Goal: Task Accomplishment & Management: Use online tool/utility

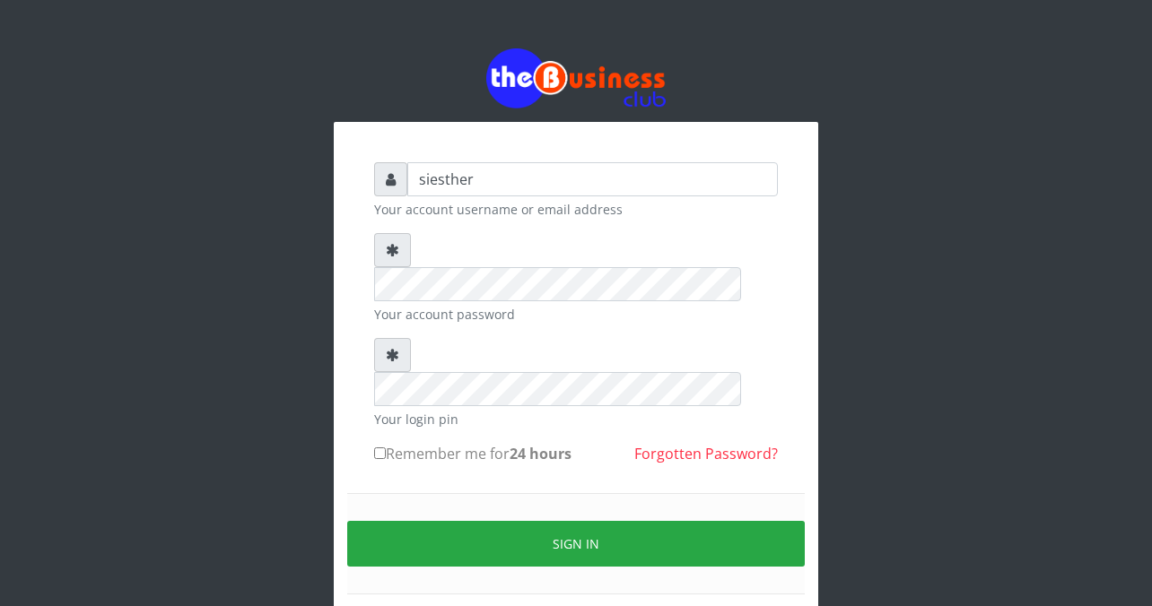
type input "siesther"
click at [426, 493] on div "Sign in" at bounding box center [575, 543] width 457 height 101
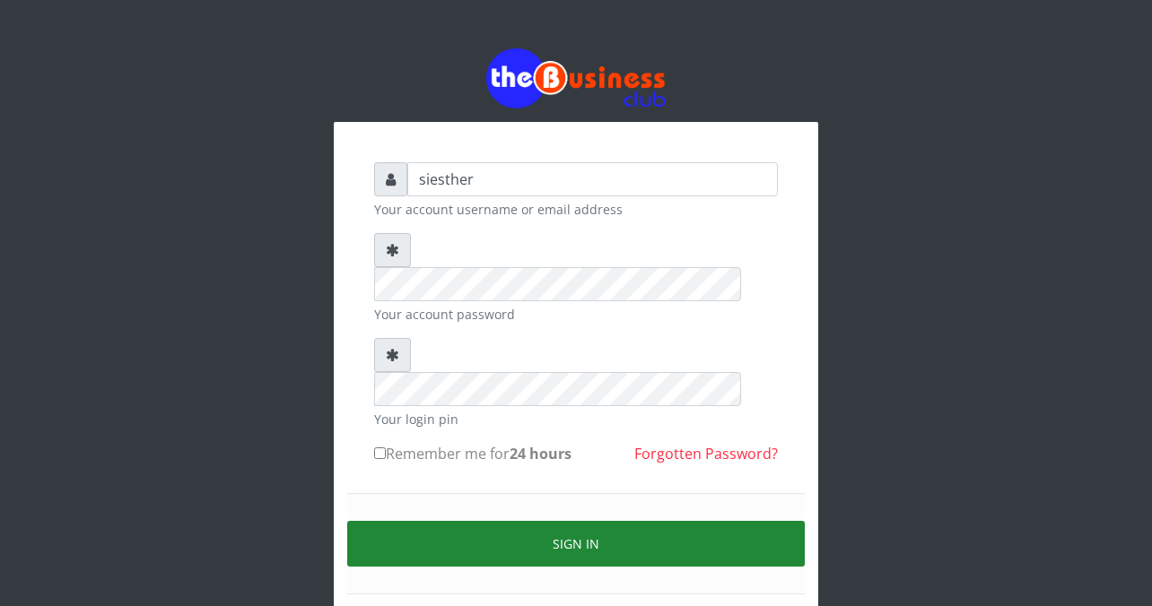
click at [622, 521] on button "Sign in" at bounding box center [575, 544] width 457 height 46
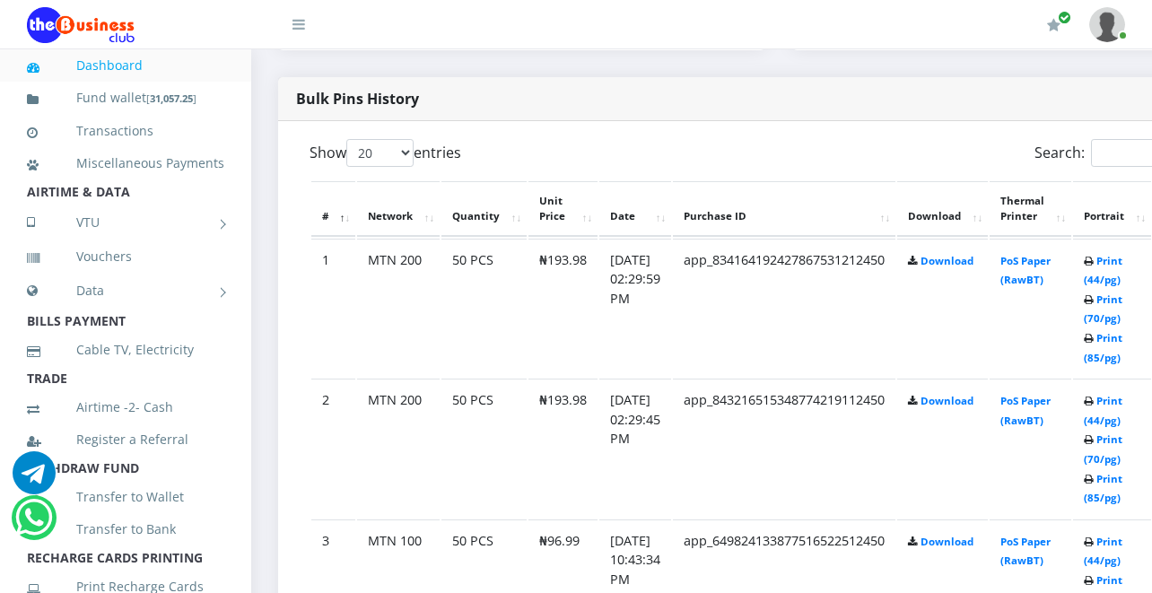
scroll to position [903, 0]
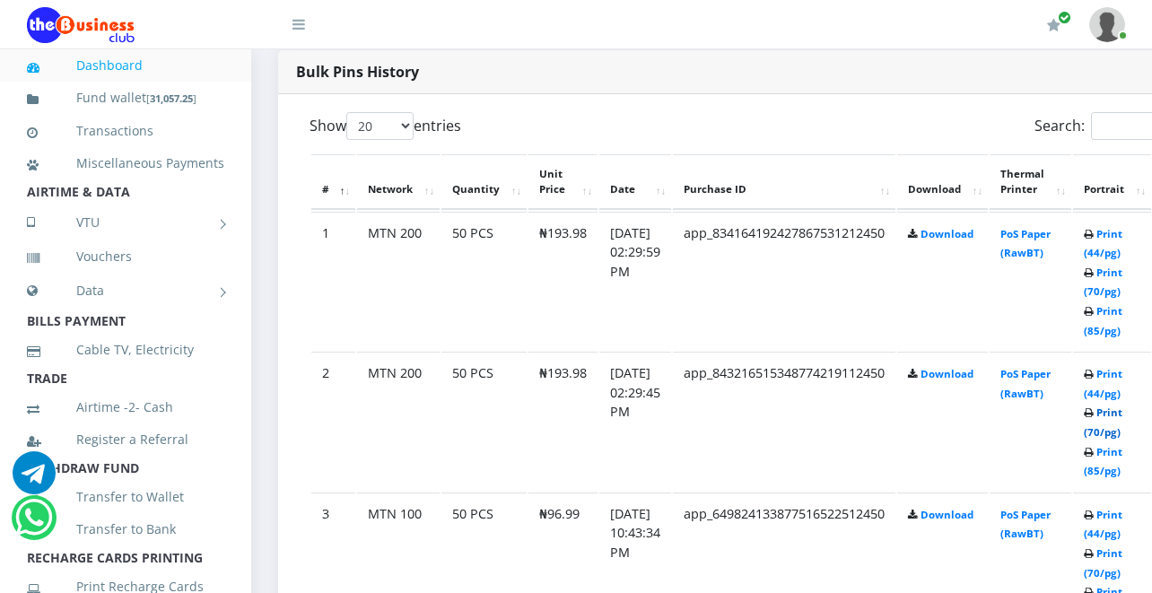
click at [1122, 435] on link "Print (70/pg)" at bounding box center [1103, 421] width 39 height 33
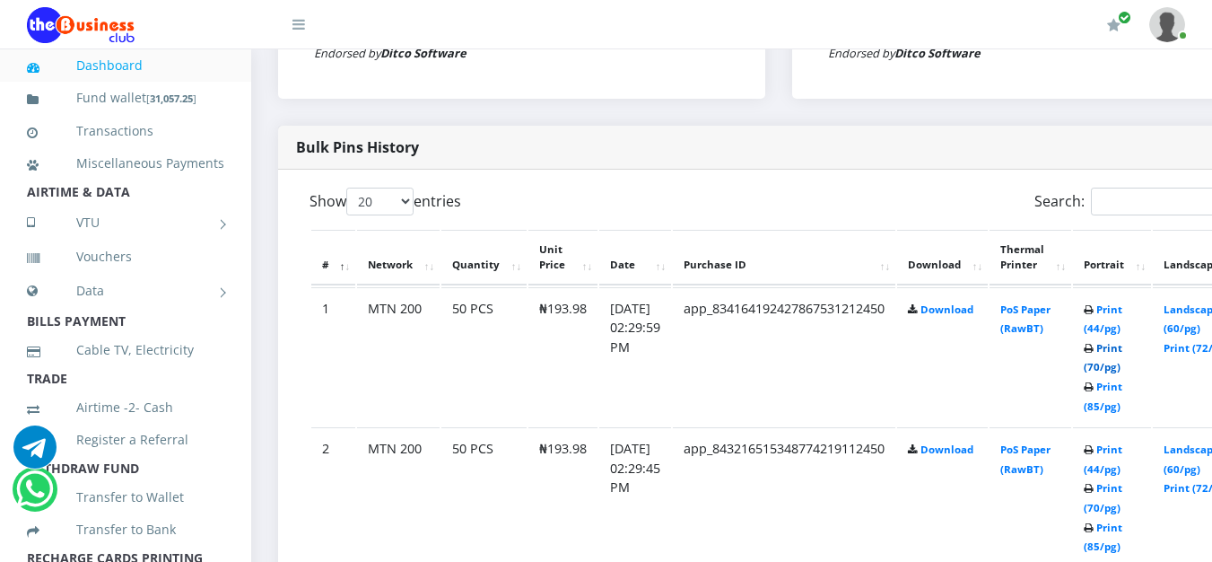
click at [1122, 372] on link "Print (70/pg)" at bounding box center [1103, 357] width 39 height 33
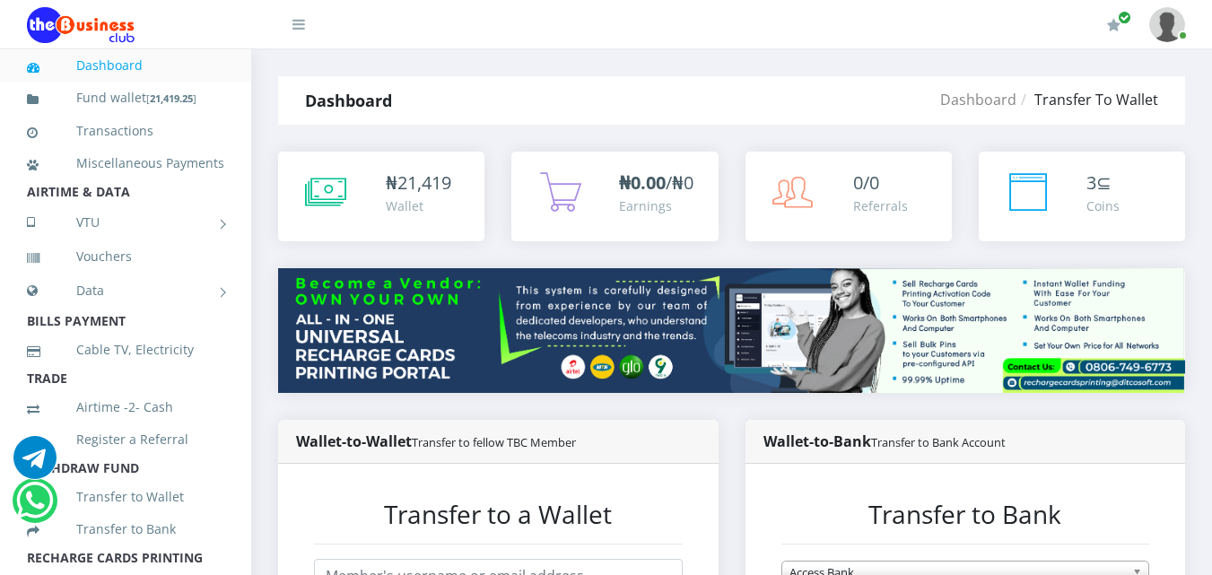
click at [202, 518] on link "Transfer to Wallet" at bounding box center [125, 496] width 197 height 41
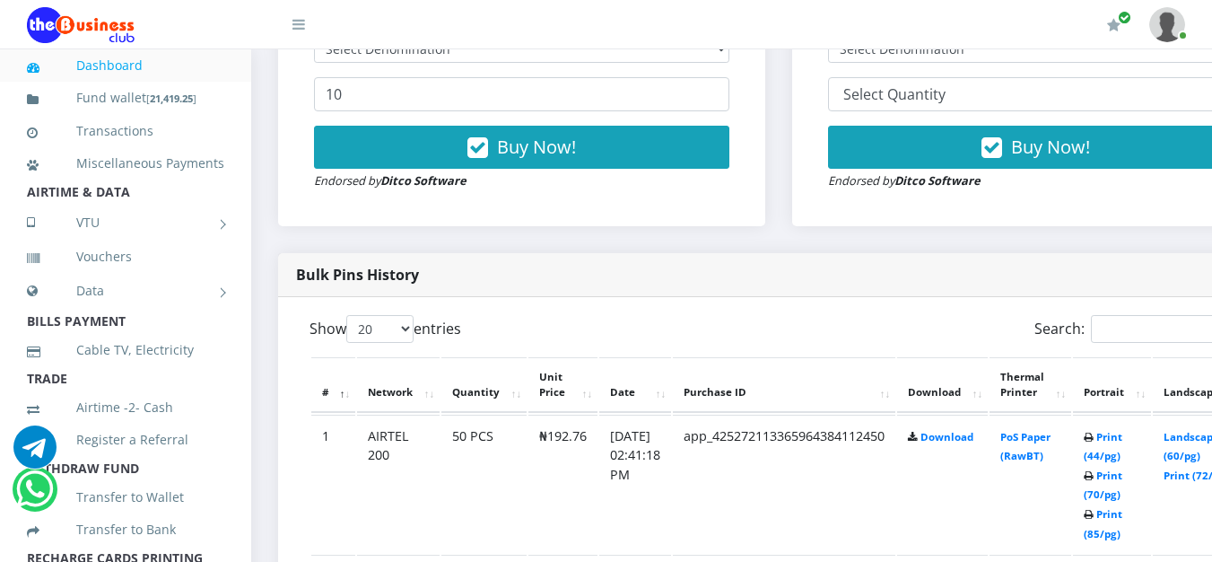
scroll to position [729, 0]
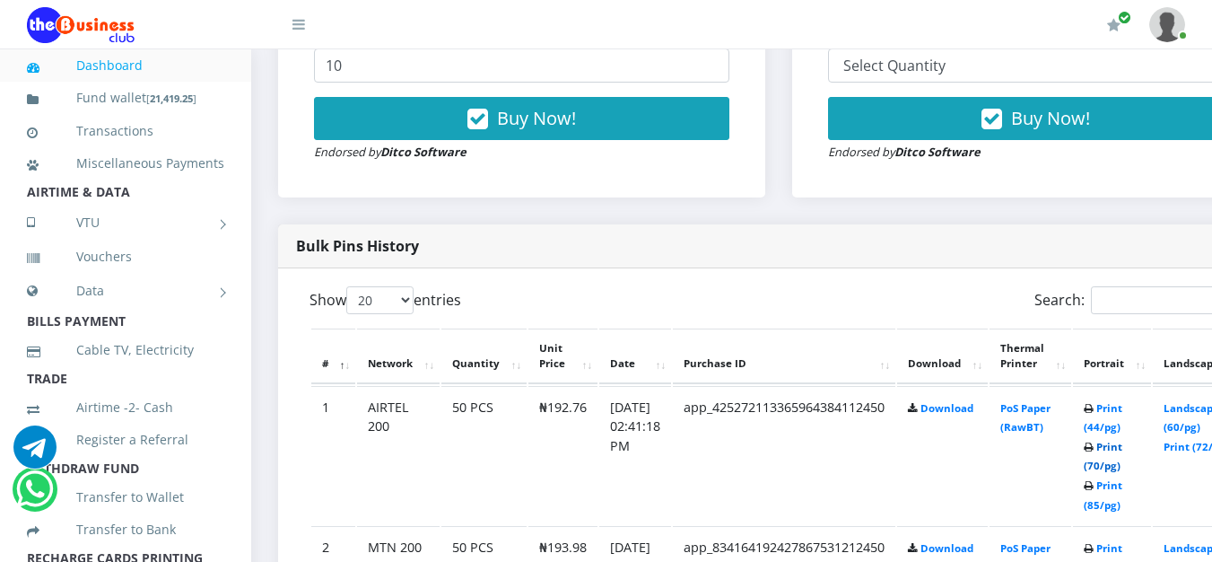
click at [1122, 473] on link "Print (70/pg)" at bounding box center [1103, 456] width 39 height 33
click at [1185, 33] on link at bounding box center [1167, 24] width 36 height 49
